Goal: Task Accomplishment & Management: Use online tool/utility

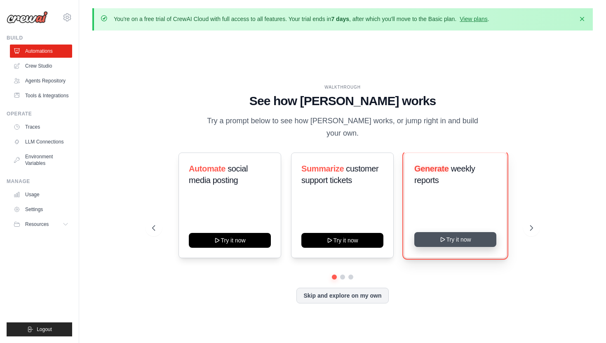
click at [426, 234] on button "Try it now" at bounding box center [455, 239] width 82 height 15
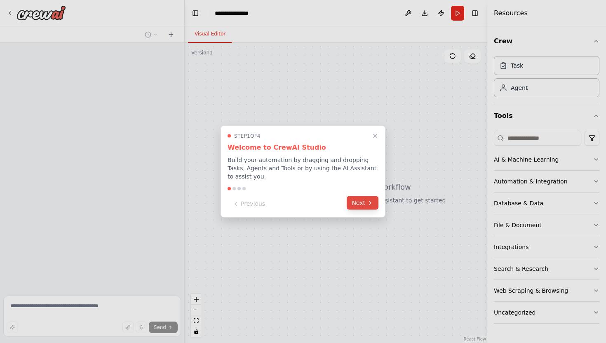
click at [368, 206] on icon at bounding box center [370, 202] width 7 height 7
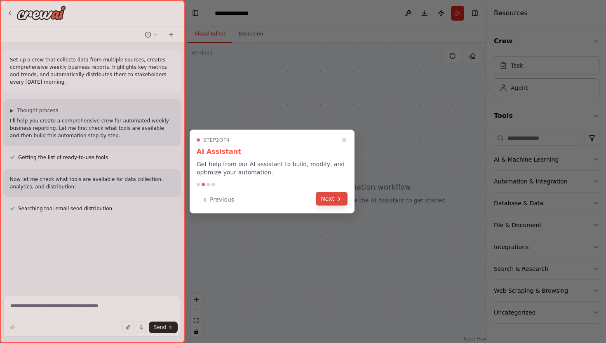
click at [330, 197] on button "Next" at bounding box center [332, 199] width 32 height 14
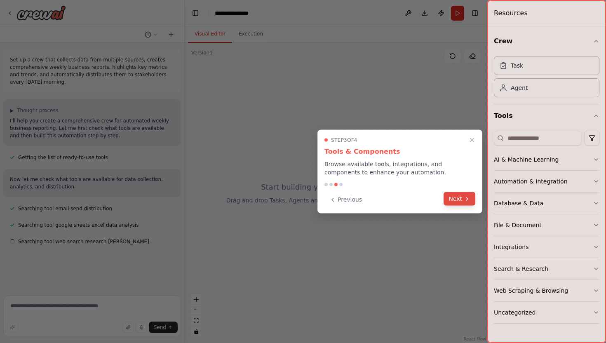
click at [453, 194] on button "Next" at bounding box center [459, 199] width 32 height 14
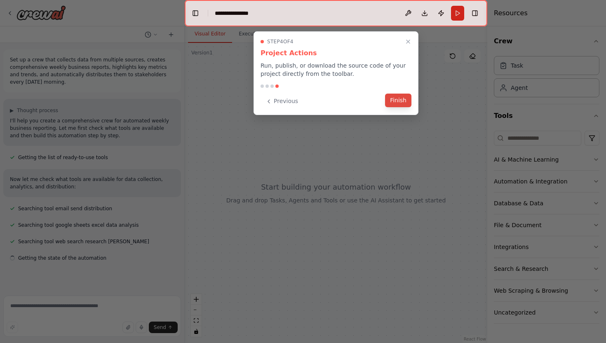
click at [396, 97] on button "Finish" at bounding box center [398, 101] width 26 height 14
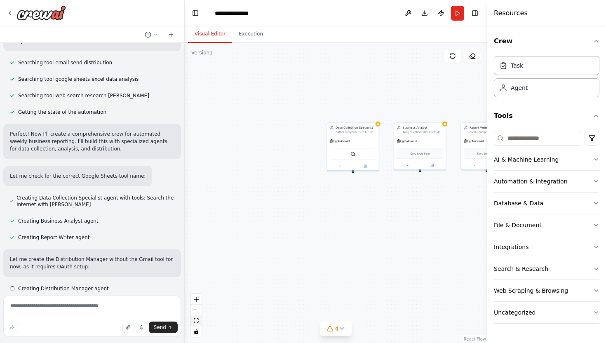
scroll to position [153, 0]
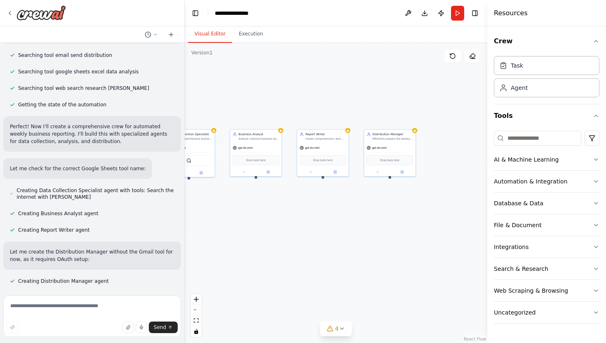
drag, startPoint x: 343, startPoint y: 233, endPoint x: 127, endPoint y: 245, distance: 216.7
click at [126, 245] on div "Set up a crew that collects data from multiple sources, creates comprehensive w…" at bounding box center [303, 171] width 606 height 343
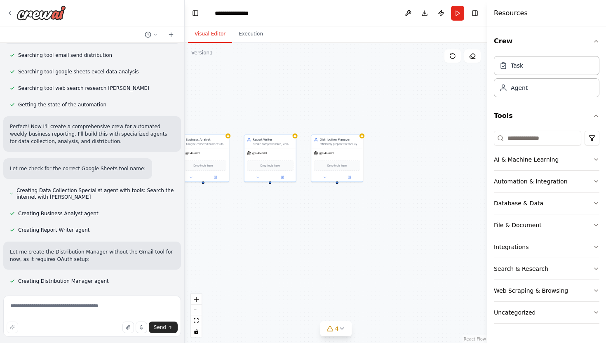
scroll to position [197, 0]
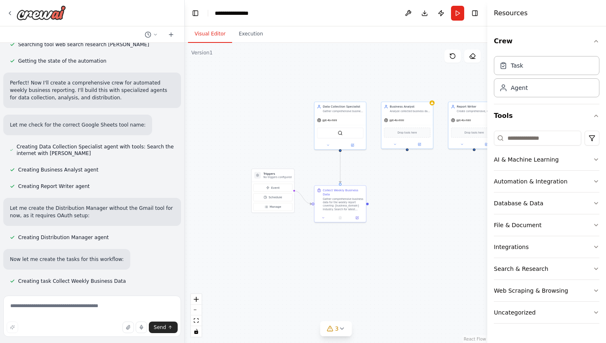
drag, startPoint x: 235, startPoint y: 223, endPoint x: 439, endPoint y: 190, distance: 206.6
click at [439, 190] on div ".deletable-edge-delete-btn { width: 20px; height: 20px; border: 0px solid #ffff…" at bounding box center [336, 193] width 302 height 300
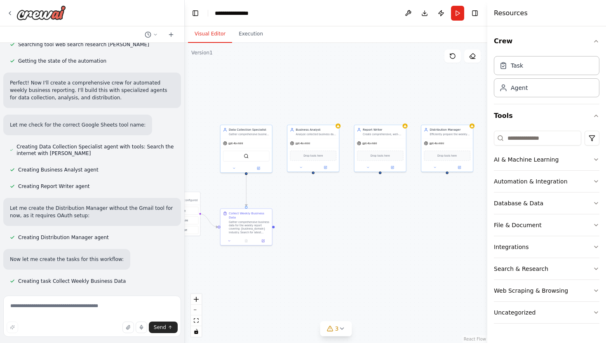
scroll to position [213, 0]
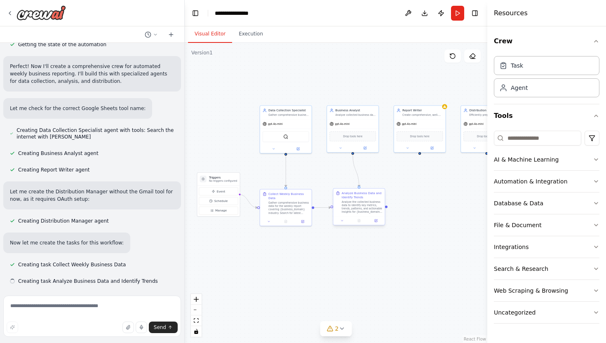
drag, startPoint x: 439, startPoint y: 190, endPoint x: 384, endPoint y: 194, distance: 54.5
click at [384, 194] on div ".deletable-edge-delete-btn { width: 20px; height: 20px; border: 0px solid #ffff…" at bounding box center [336, 193] width 302 height 300
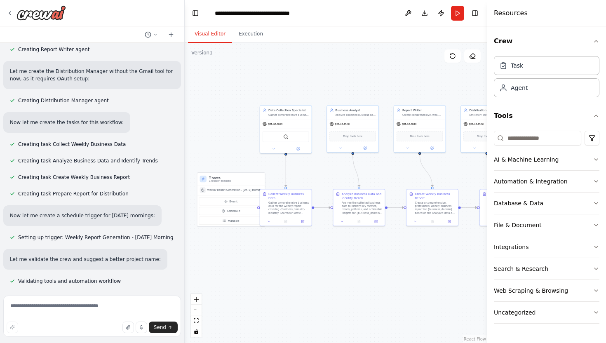
scroll to position [350, 0]
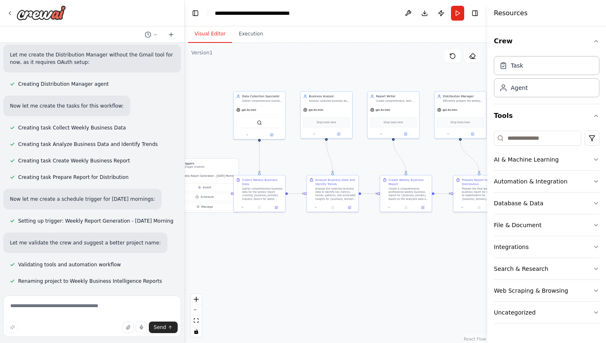
drag, startPoint x: 287, startPoint y: 246, endPoint x: 261, endPoint y: 232, distance: 29.9
click at [261, 232] on div ".deletable-edge-delete-btn { width: 20px; height: 20px; border: 0px solid #ffff…" at bounding box center [336, 193] width 302 height 300
click at [197, 310] on div "Set up a crew that collects data from multiple sources, creates comprehensive w…" at bounding box center [303, 171] width 606 height 343
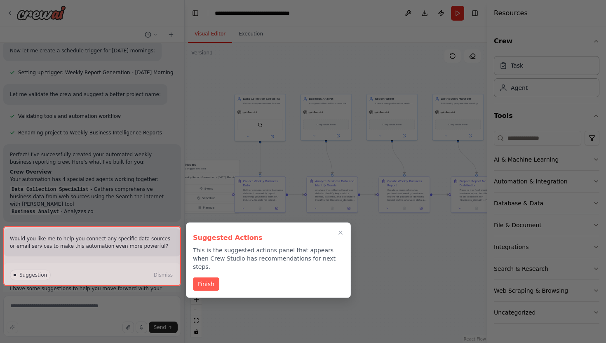
scroll to position [528, 0]
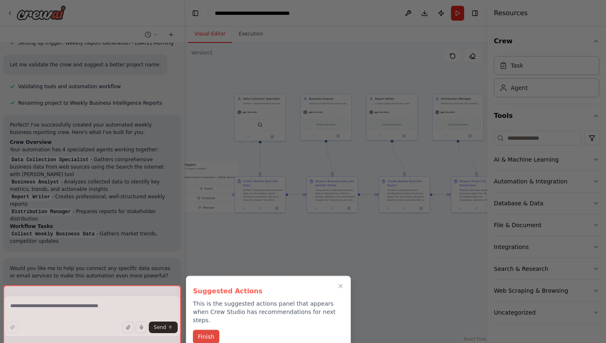
click at [201, 330] on button "Finish" at bounding box center [206, 337] width 26 height 14
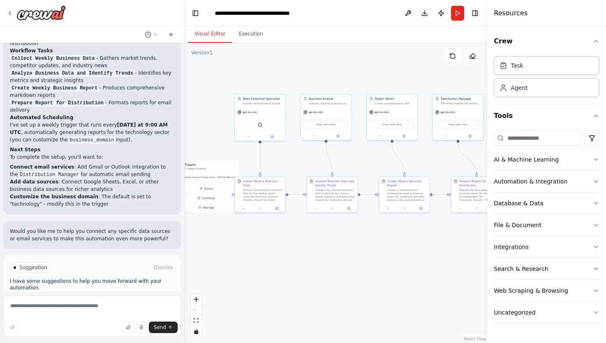
scroll to position [726, 0]
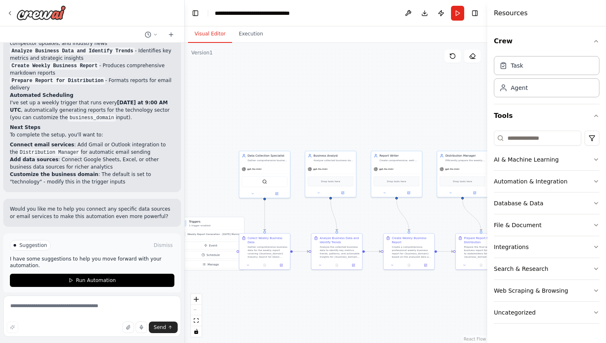
drag, startPoint x: 400, startPoint y: 233, endPoint x: 403, endPoint y: 290, distance: 57.4
click at [403, 290] on div ".deletable-edge-delete-btn { width: 20px; height: 20px; border: 0px solid #ffff…" at bounding box center [336, 193] width 302 height 300
click at [252, 253] on div "Gather comprehensive business data for the weekly report covering {business_dom…" at bounding box center [266, 251] width 40 height 13
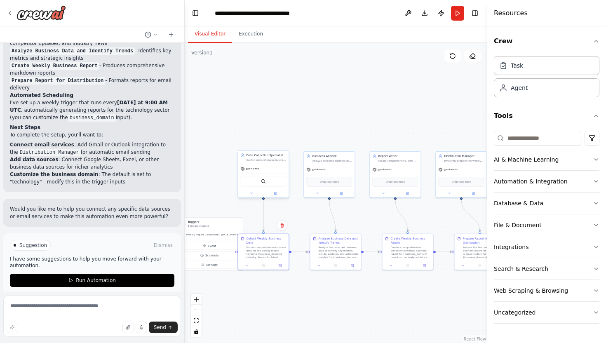
click at [256, 178] on div "SerperDevTool" at bounding box center [263, 181] width 46 height 11
drag, startPoint x: 256, startPoint y: 178, endPoint x: 257, endPoint y: 183, distance: 5.0
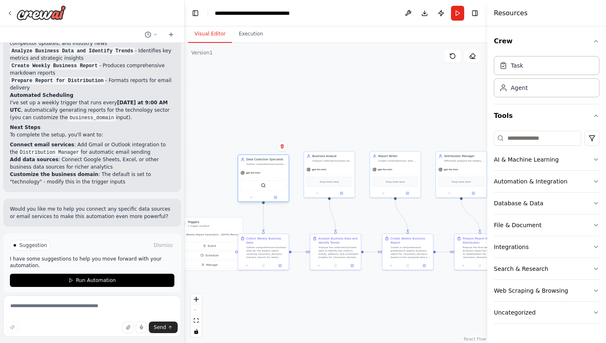
click at [257, 183] on div "SerperDevTool" at bounding box center [263, 185] width 46 height 11
click at [265, 184] on img at bounding box center [263, 185] width 5 height 5
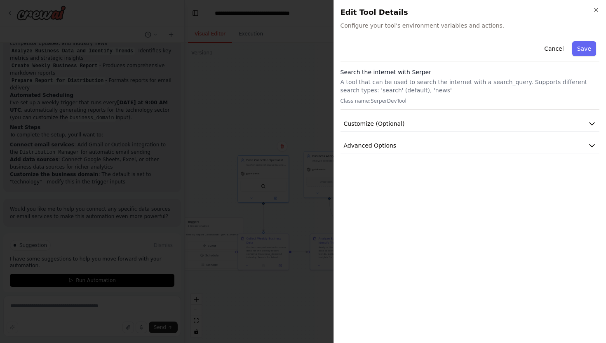
click at [392, 128] on button "Customize (Optional)" at bounding box center [469, 123] width 259 height 15
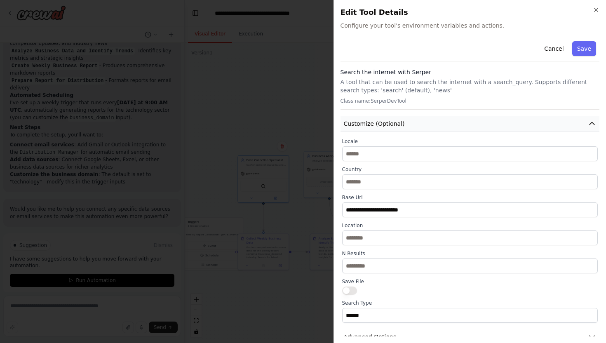
click at [403, 126] on button "Customize (Optional)" at bounding box center [469, 123] width 259 height 15
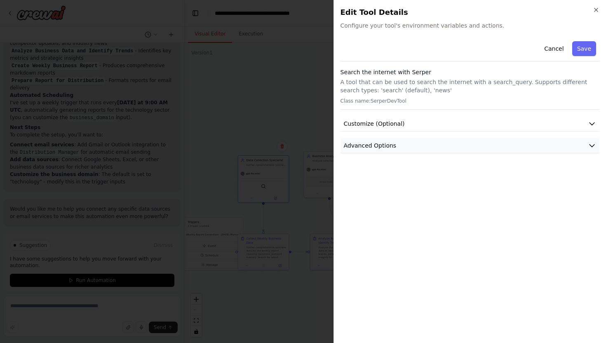
click at [393, 140] on button "Advanced Options" at bounding box center [469, 145] width 259 height 15
click at [399, 143] on button "Advanced Options" at bounding box center [469, 145] width 259 height 15
click at [598, 12] on icon "button" at bounding box center [596, 10] width 7 height 7
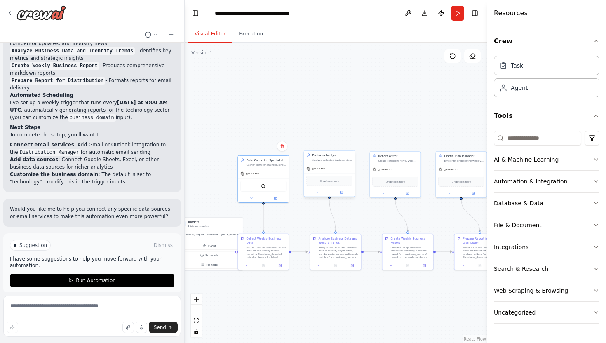
click at [335, 172] on div "gpt-4o-mini" at bounding box center [329, 168] width 51 height 9
click at [328, 182] on span "Drop tools here" at bounding box center [329, 181] width 19 height 4
click at [319, 170] on div "gpt-4o-mini" at bounding box center [316, 168] width 20 height 4
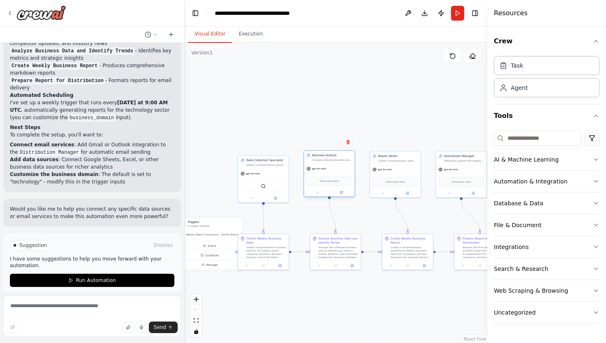
click at [319, 170] on div "gpt-4o-mini" at bounding box center [316, 168] width 20 height 4
click at [592, 155] on button "AI & Machine Learning" at bounding box center [546, 159] width 105 height 21
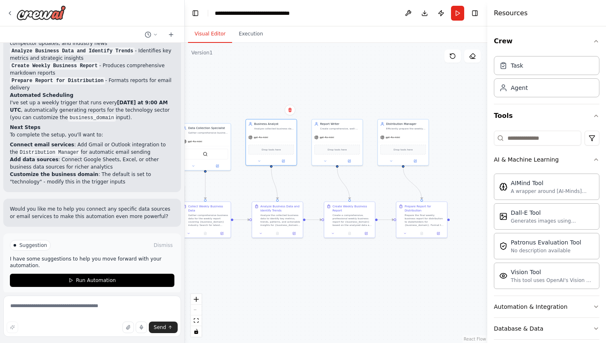
drag, startPoint x: 394, startPoint y: 223, endPoint x: 335, endPoint y: 191, distance: 66.8
click at [335, 191] on div ".deletable-edge-delete-btn { width: 20px; height: 20px; border: 0px solid #ffff…" at bounding box center [336, 193] width 302 height 300
click at [349, 223] on div "Create a comprehensive, professional weekly business report for {business_domai…" at bounding box center [352, 219] width 40 height 13
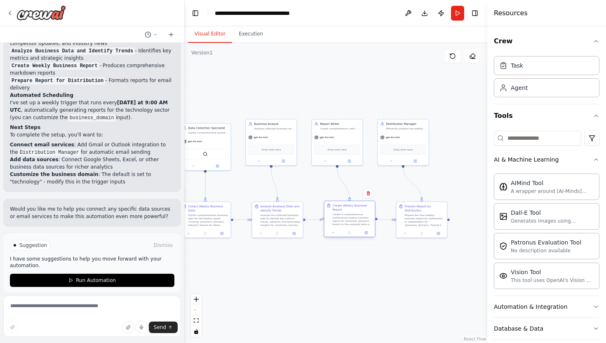
click at [349, 223] on div "Create a comprehensive, professional weekly business report for {business_domai…" at bounding box center [352, 219] width 40 height 13
click at [350, 219] on div "Create a comprehensive, professional weekly business report for {business_domai…" at bounding box center [352, 219] width 40 height 13
click at [368, 234] on button at bounding box center [366, 232] width 14 height 5
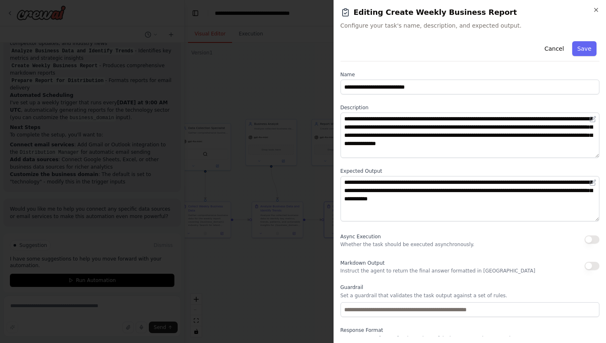
scroll to position [29, 0]
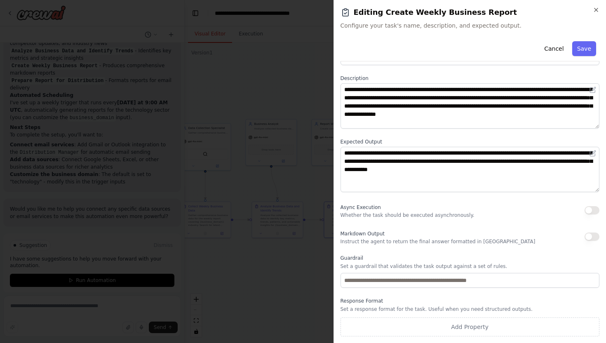
click at [592, 12] on h2 "Editing Create Weekly Business Report" at bounding box center [469, 13] width 259 height 12
click at [594, 9] on icon "button" at bounding box center [596, 10] width 7 height 7
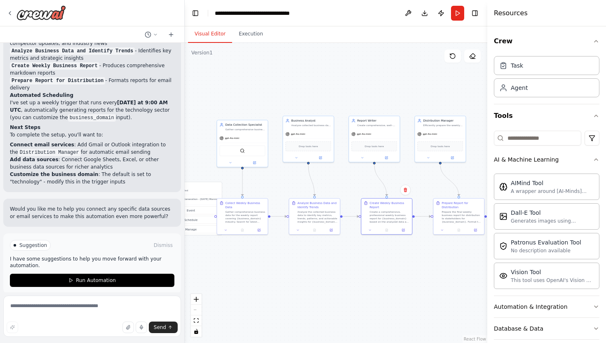
drag, startPoint x: 319, startPoint y: 193, endPoint x: 356, endPoint y: 190, distance: 37.2
click at [356, 190] on div ".deletable-edge-delete-btn { width: 20px; height: 20px; border: 0px solid #ffff…" at bounding box center [336, 193] width 302 height 300
drag, startPoint x: 272, startPoint y: 178, endPoint x: 282, endPoint y: 178, distance: 9.9
click at [282, 178] on div ".deletable-edge-delete-btn { width: 20px; height: 20px; border: 0px solid #ffff…" at bounding box center [336, 193] width 302 height 300
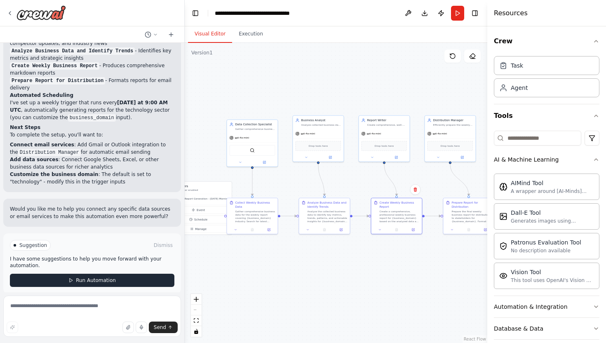
click at [131, 274] on button "Run Automation" at bounding box center [92, 280] width 164 height 13
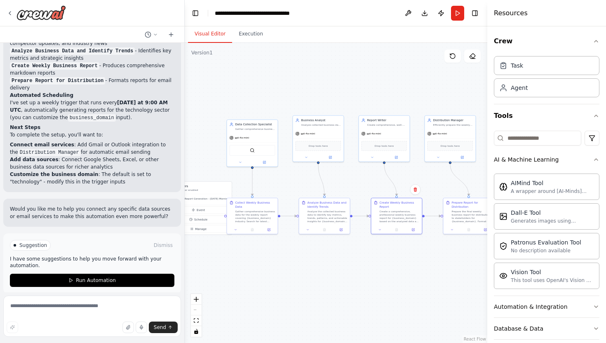
scroll to position [659, 0]
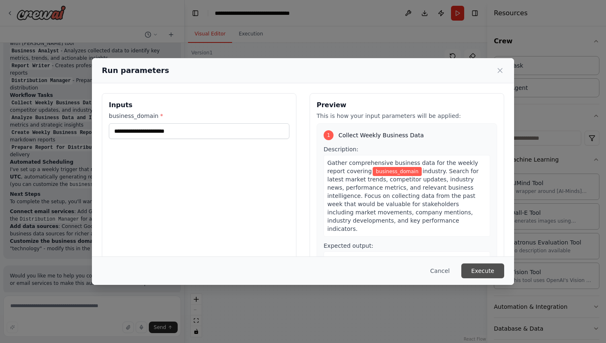
click at [489, 272] on button "Execute" at bounding box center [482, 270] width 43 height 15
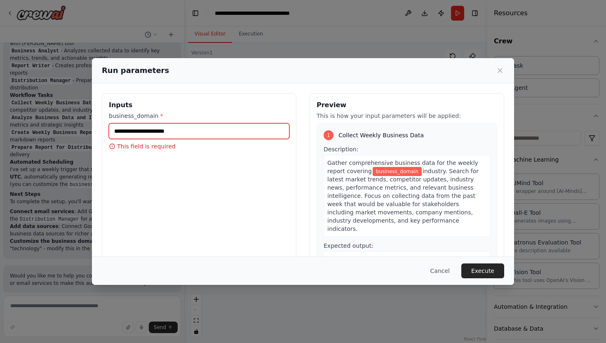
click at [243, 127] on input "business_domain *" at bounding box center [199, 131] width 180 height 16
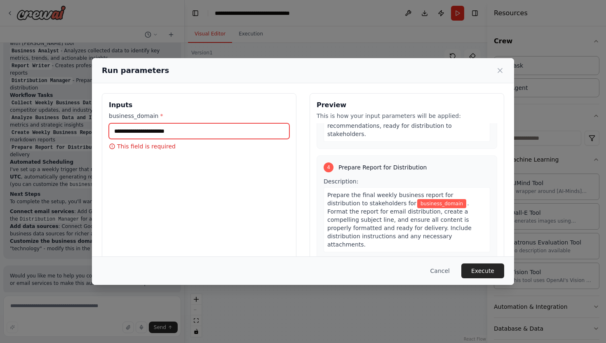
scroll to position [42, 0]
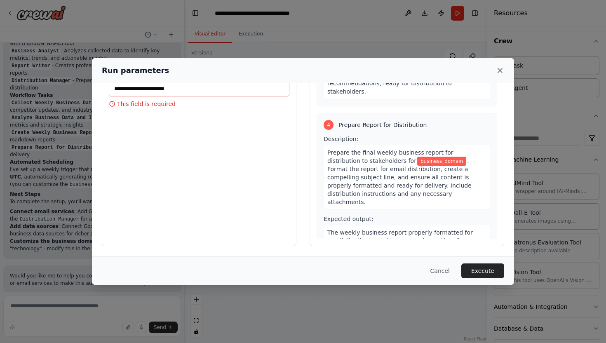
click at [498, 70] on icon at bounding box center [500, 70] width 8 height 8
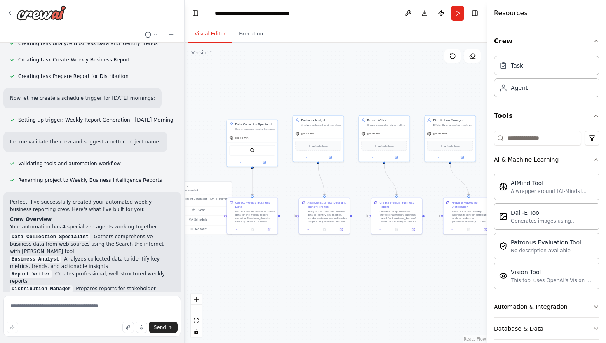
scroll to position [659, 0]
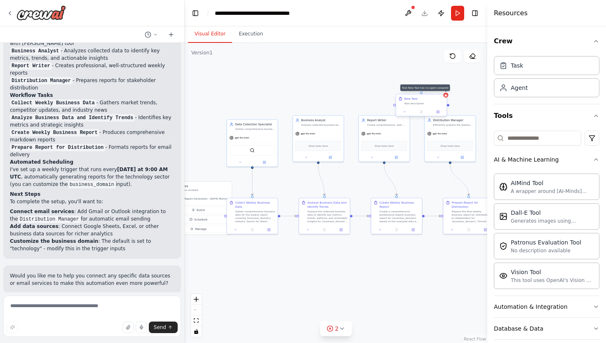
click at [445, 97] on div at bounding box center [445, 95] width 5 height 5
click at [441, 87] on icon at bounding box center [439, 86] width 3 height 5
click at [420, 87] on button "Confirm" at bounding box center [416, 87] width 29 height 10
click at [426, 72] on div "Role of the agent" at bounding box center [420, 74] width 40 height 4
click at [437, 60] on icon at bounding box center [435, 61] width 3 height 5
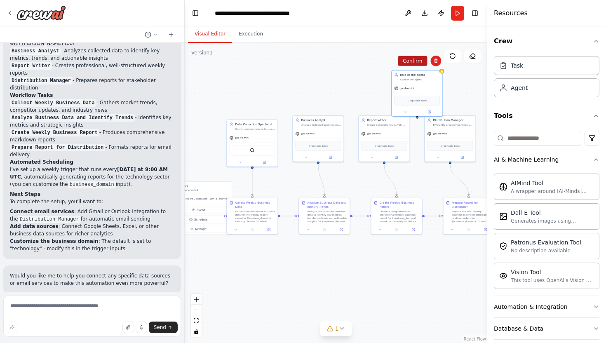
click at [418, 61] on button "Confirm" at bounding box center [412, 61] width 29 height 10
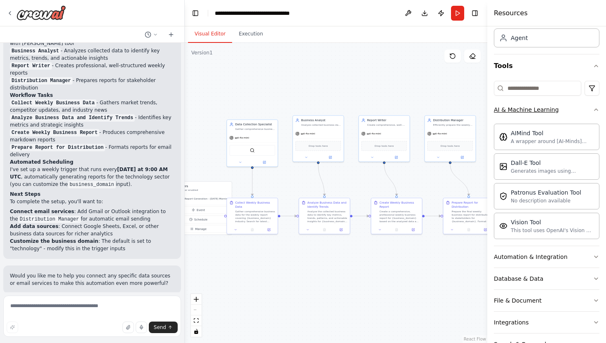
scroll to position [52, 0]
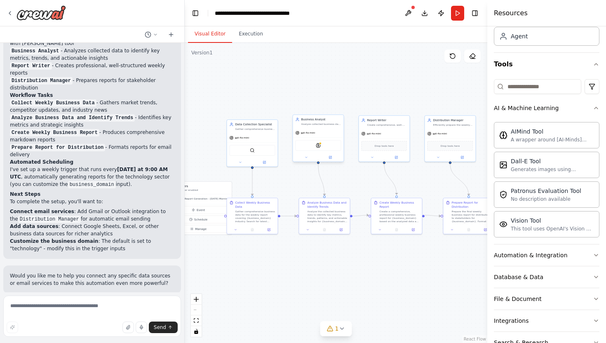
click at [319, 142] on div "AIMindTool" at bounding box center [318, 145] width 46 height 11
click at [336, 157] on button at bounding box center [330, 157] width 23 height 5
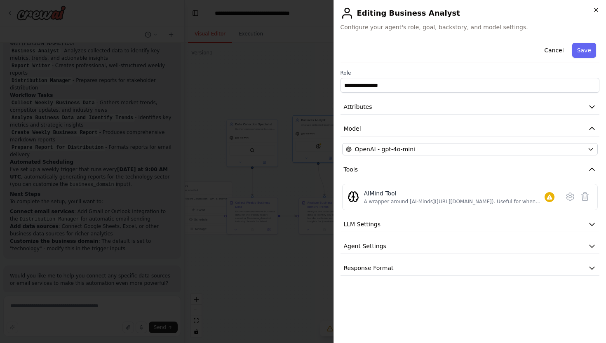
click at [595, 9] on icon "button" at bounding box center [595, 9] width 3 height 3
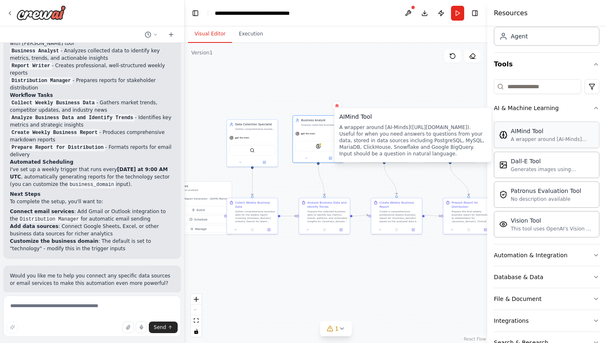
click at [543, 144] on div "AIMind Tool A wrapper around [AI-Minds]([URL][DOMAIN_NAME]). Useful for when yo…" at bounding box center [546, 135] width 105 height 26
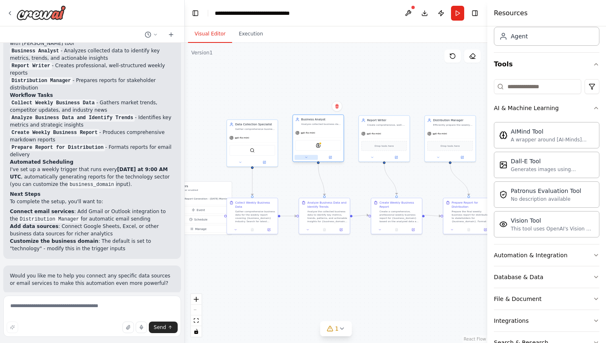
click at [308, 157] on button at bounding box center [305, 157] width 23 height 5
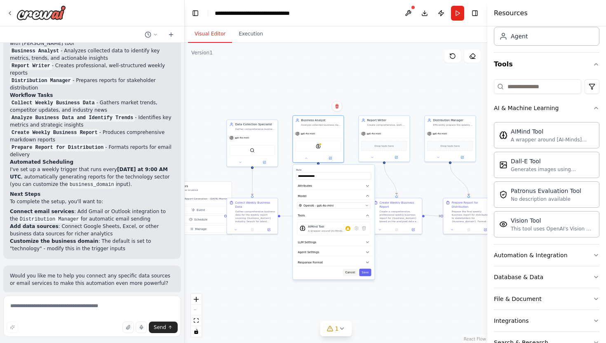
click at [350, 270] on button "Cancel" at bounding box center [350, 272] width 15 height 7
